Goal: Transaction & Acquisition: Purchase product/service

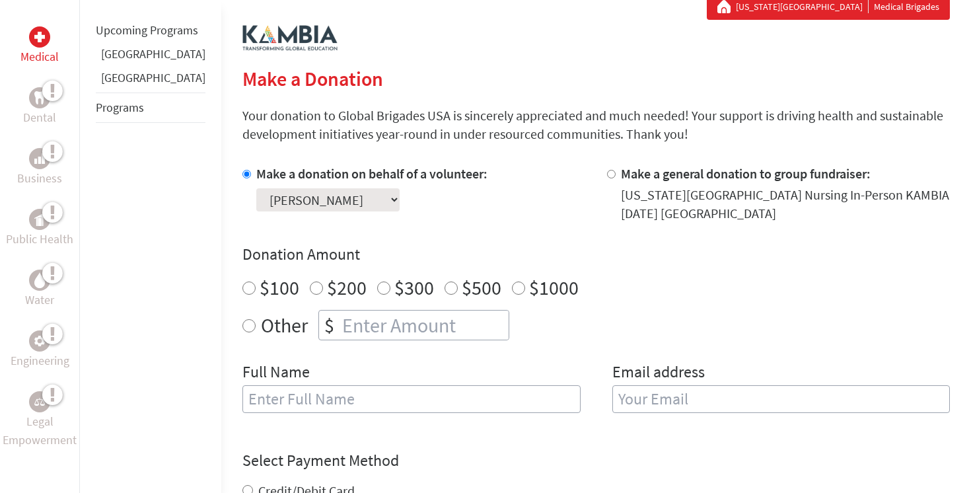
scroll to position [254, 0]
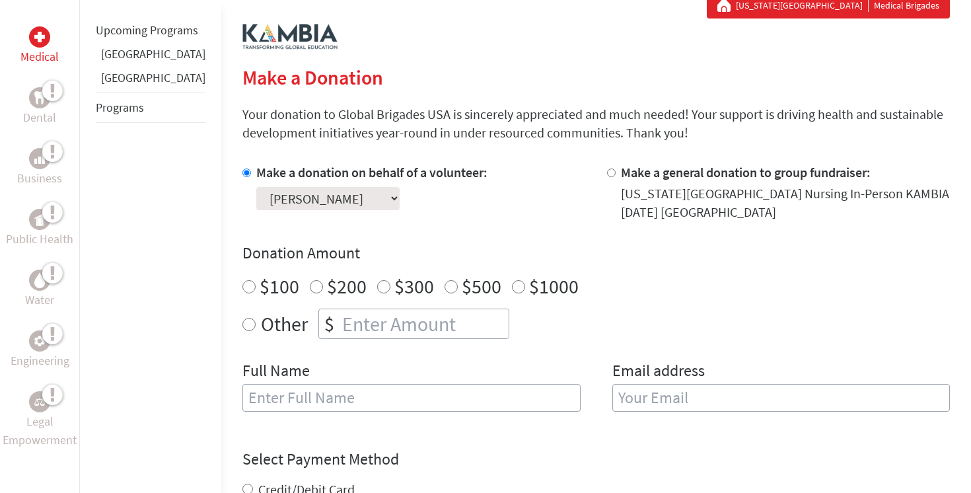
click at [319, 322] on div "$" at bounding box center [329, 323] width 20 height 29
radio input "true"
click at [339, 324] on input "number" at bounding box center [423, 323] width 169 height 29
type input "250"
click at [375, 385] on input "text" at bounding box center [411, 398] width 338 height 28
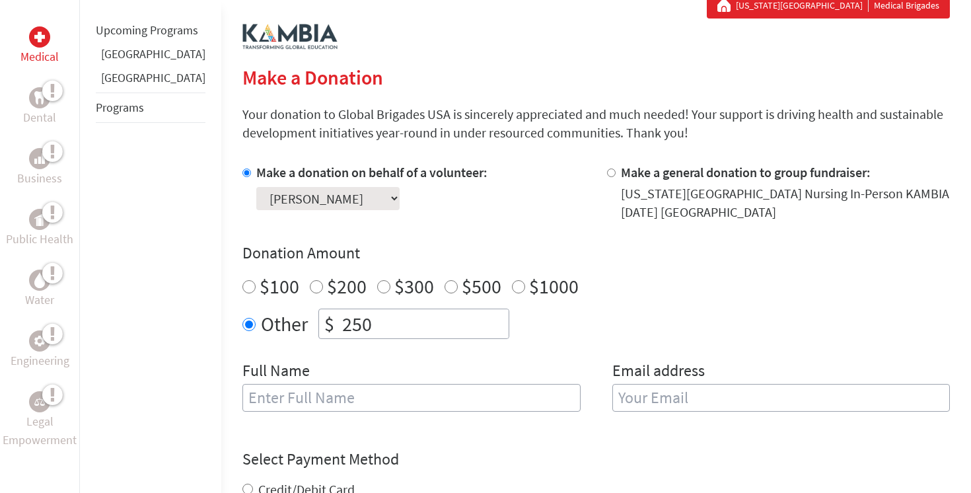
type input "[PERSON_NAME]"
type input "[EMAIL_ADDRESS][DOMAIN_NAME]"
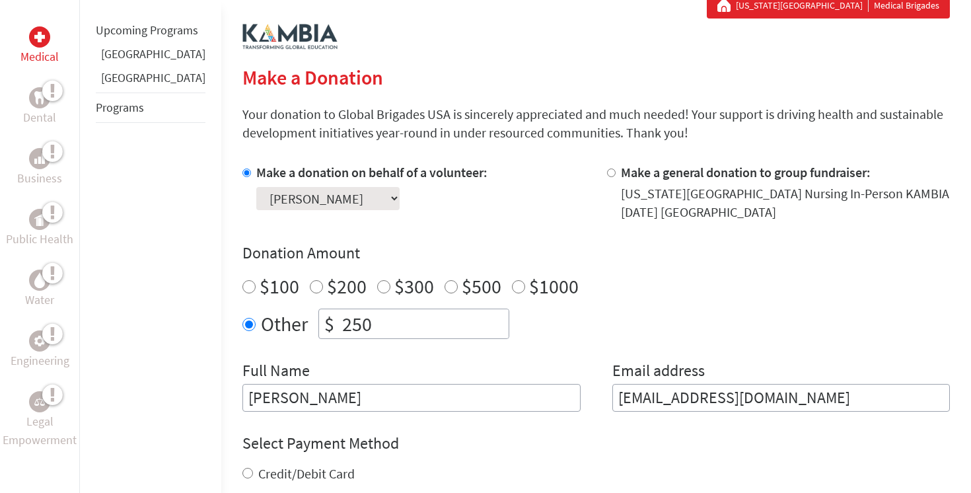
click at [474, 417] on form "Make a donation on behalf of a volunteer: Select a volunteer... [PERSON_NAME] […" at bounding box center [595, 417] width 707 height 509
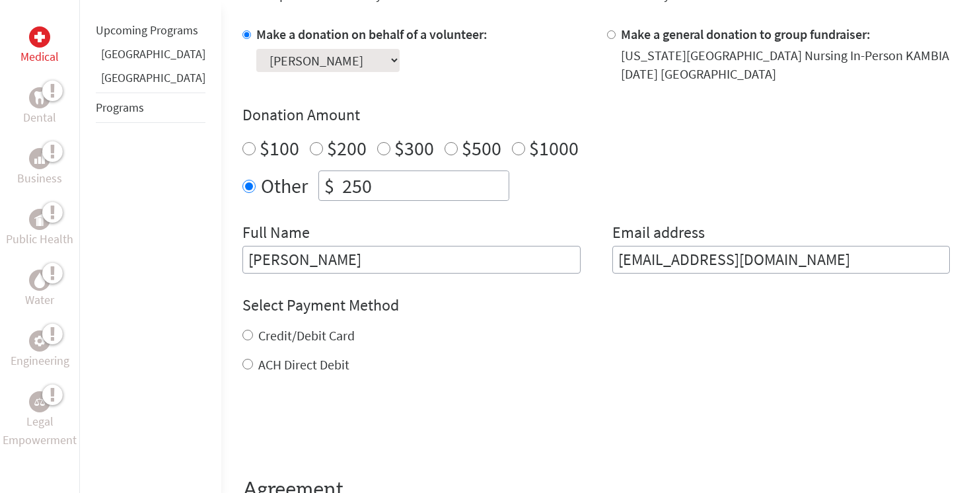
scroll to position [458, 0]
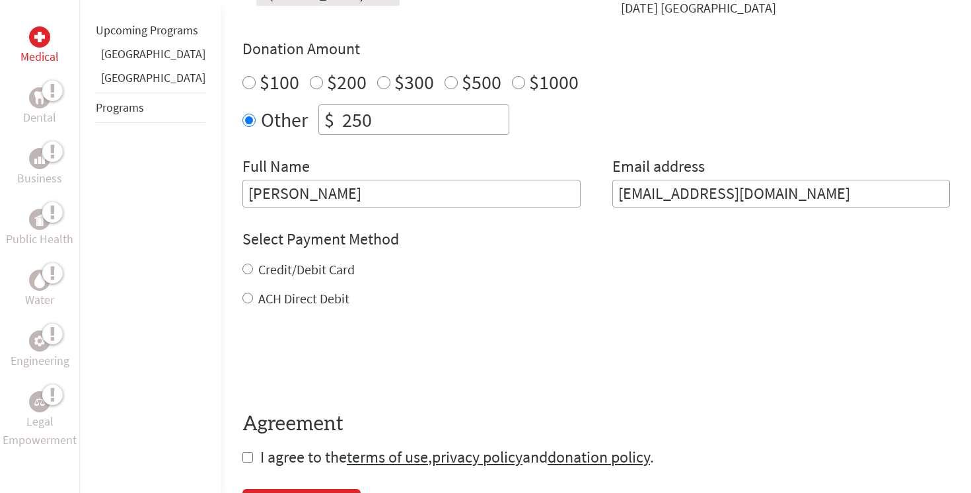
click at [242, 297] on input "ACH Direct Debit" at bounding box center [247, 298] width 11 height 11
radio input "true"
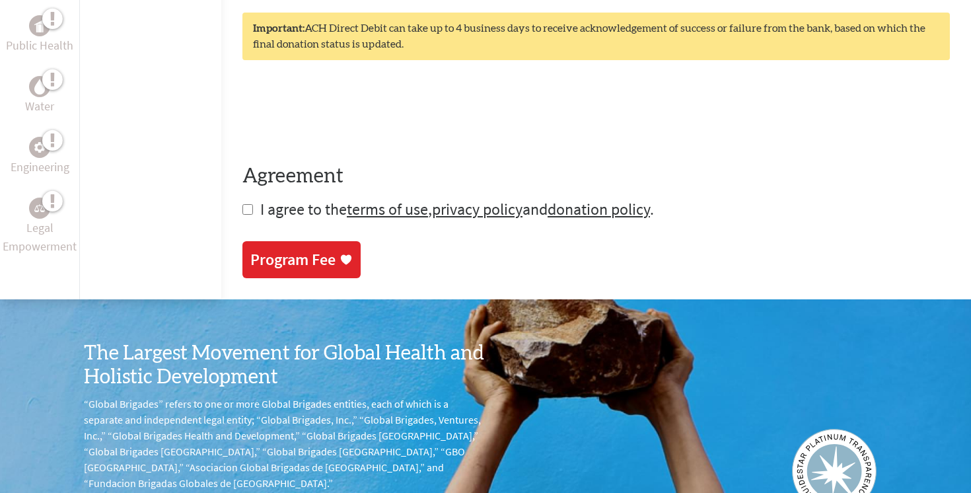
scroll to position [767, 0]
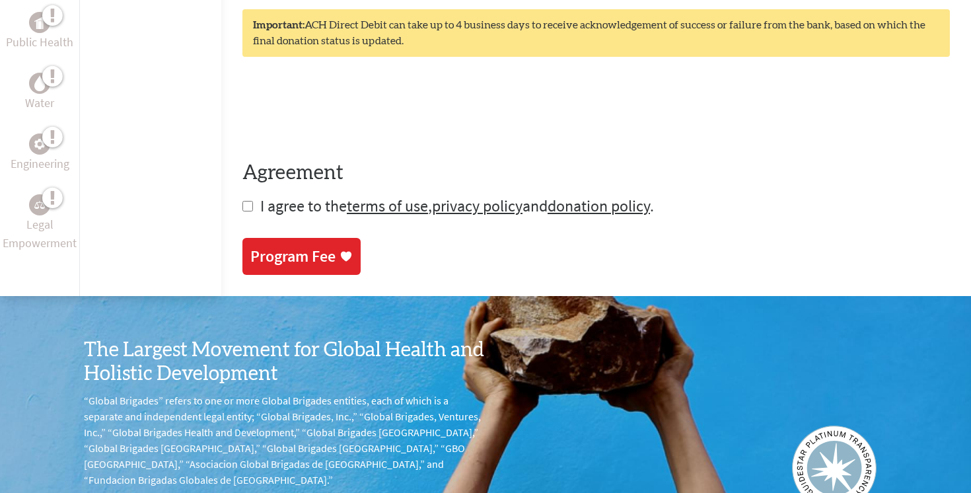
click at [242, 210] on input "checkbox" at bounding box center [247, 206] width 11 height 11
checkbox input "true"
click at [250, 260] on div "Program Fee" at bounding box center [292, 257] width 85 height 21
